Goal: Task Accomplishment & Management: Manage account settings

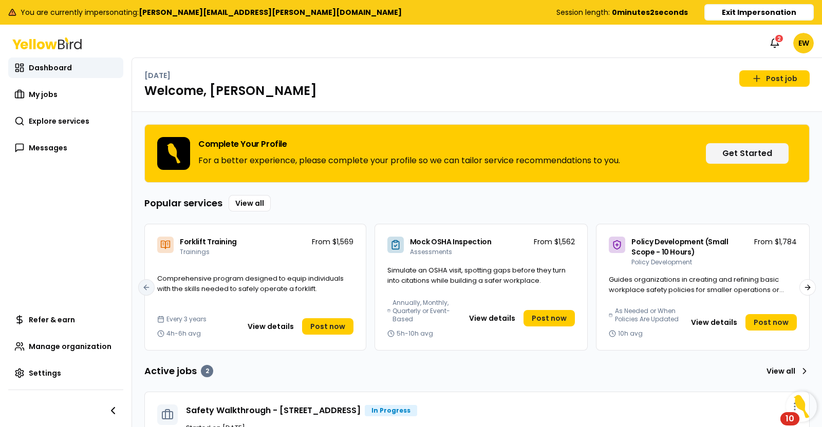
click at [59, 93] on link "My jobs" at bounding box center [65, 94] width 115 height 21
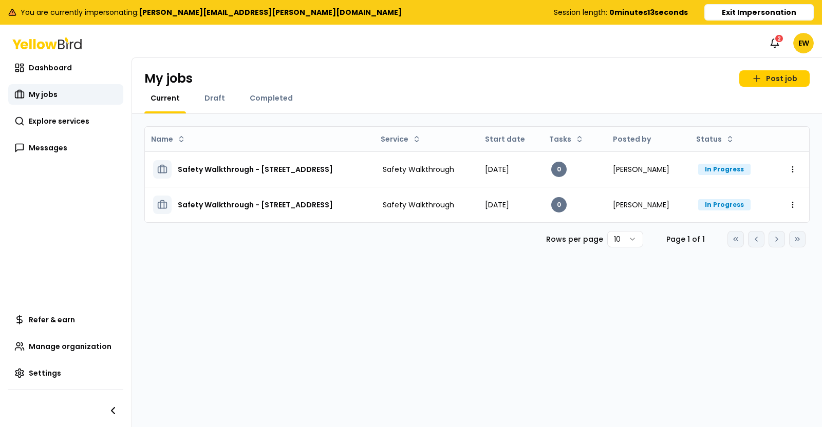
click at [333, 167] on h3 "Safety Walkthrough - [STREET_ADDRESS]" at bounding box center [255, 169] width 155 height 18
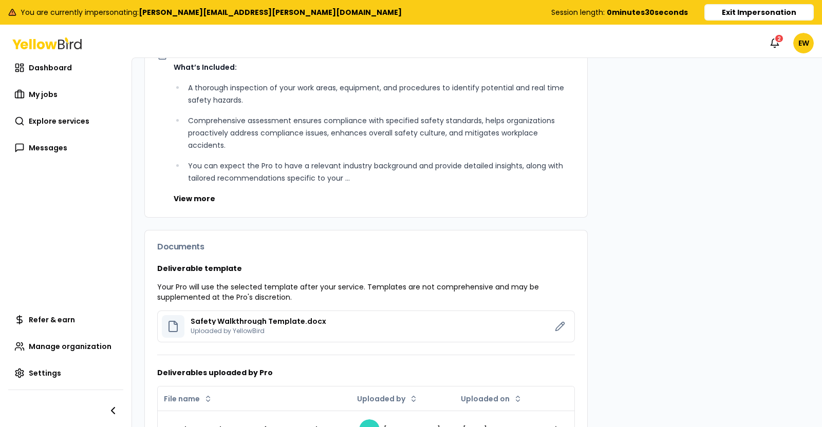
scroll to position [895, 0]
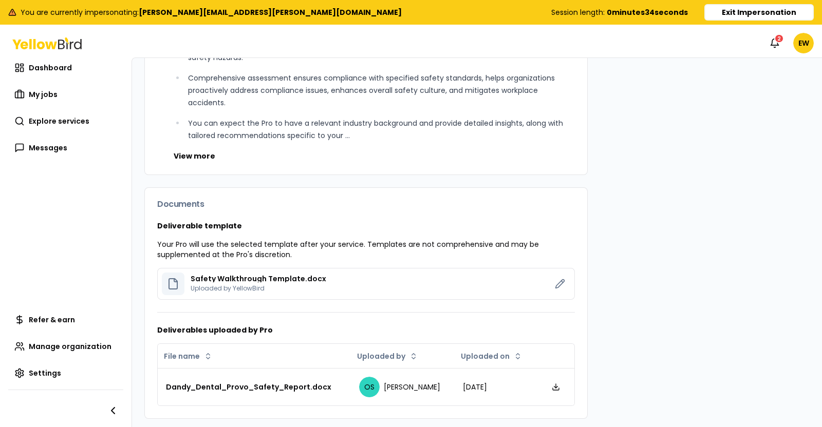
click at [239, 389] on div "Dandy_Dental_Provo_Safety_Report.docx" at bounding box center [254, 387] width 177 height 10
click at [259, 386] on div "Dandy_Dental_Provo_Safety_Report.docx" at bounding box center [254, 387] width 177 height 10
click at [243, 390] on div "Dandy_Dental_Provo_Safety_Report.docx" at bounding box center [254, 387] width 177 height 10
click at [556, 388] on line at bounding box center [556, 386] width 0 height 4
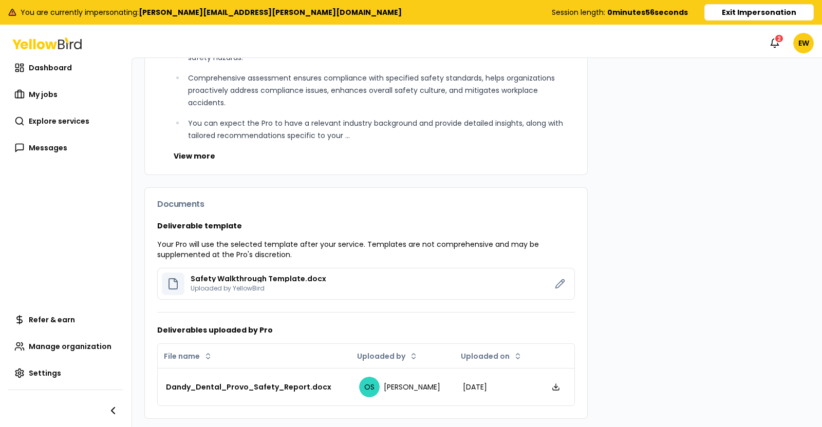
drag, startPoint x: 719, startPoint y: 224, endPoint x: 720, endPoint y: 219, distance: 5.7
click at [551, 388] on icon at bounding box center [555, 387] width 8 height 8
click at [721, 11] on button "Exit Impersonation" at bounding box center [758, 12] width 109 height 16
